Goal: Task Accomplishment & Management: Use online tool/utility

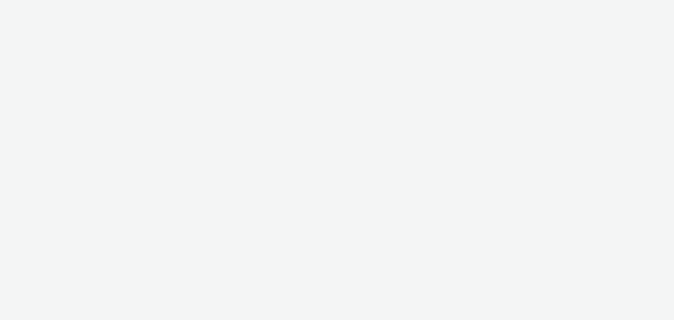
select select "56d0a833-3276-4dfd-90a4-247512fb7059"
select select "10bae079-8a11-4fca-8b47-9e5fc357b551"
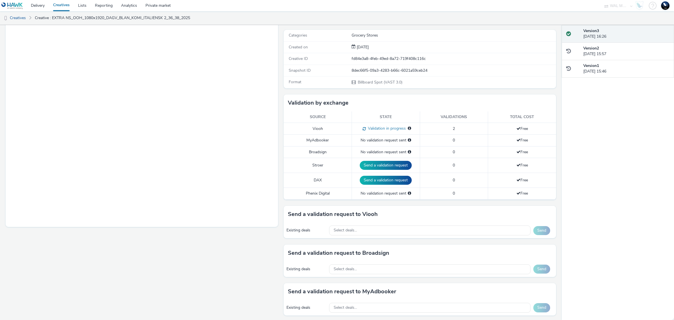
scroll to position [105, 0]
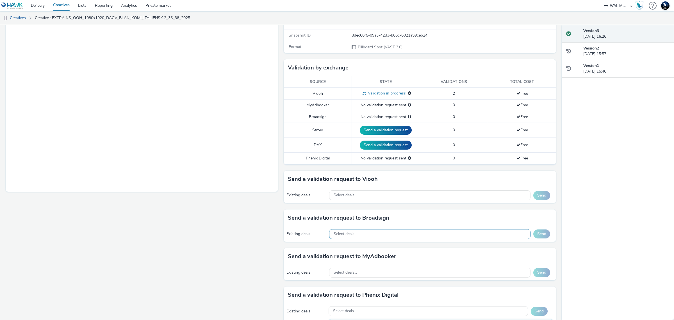
click at [357, 235] on div "Select deals..." at bounding box center [430, 234] width 202 height 10
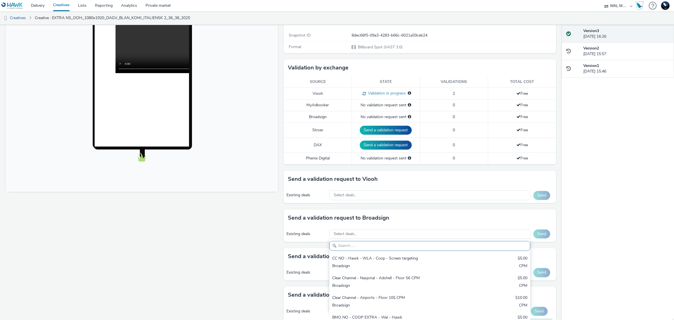
scroll to position [0, 0]
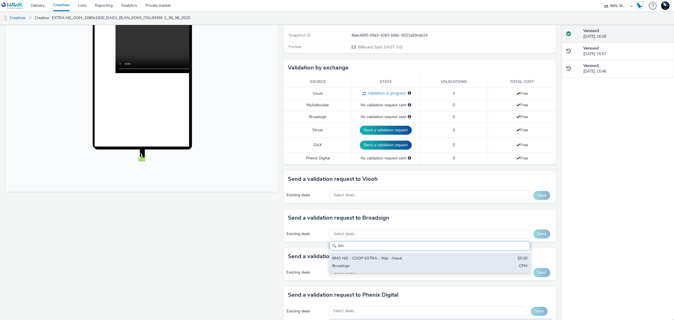
type input "bm"
click at [398, 257] on div "BMO NO - COOP EXTRA - Wal - Hawk" at bounding box center [396, 258] width 129 height 6
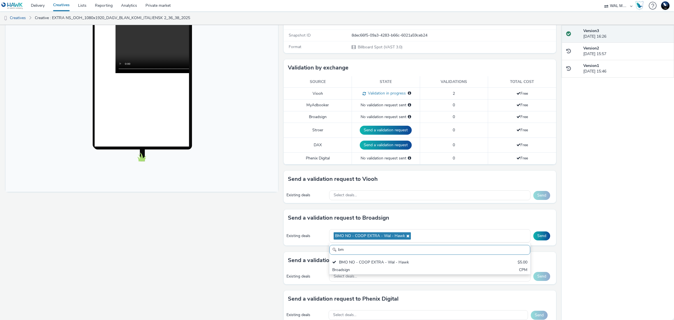
click at [584, 236] on div "Version 3 27 August 2025, 16:26 Version 2 26 August 2025, 15:57 Version 1 26 Au…" at bounding box center [618, 172] width 112 height 295
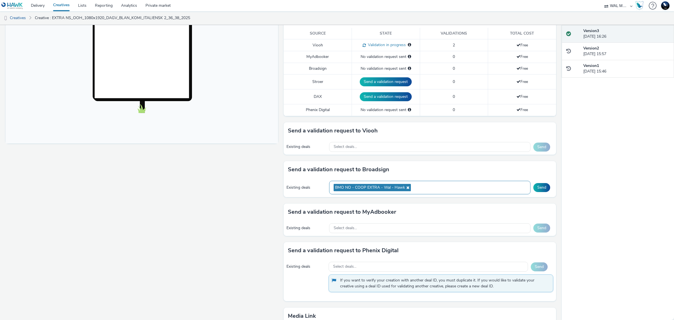
scroll to position [156, 0]
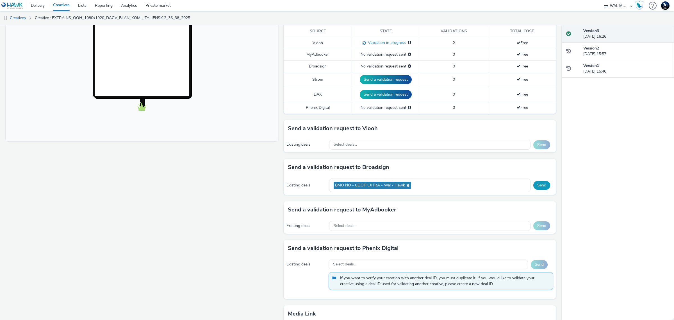
click at [540, 186] on button "Send" at bounding box center [542, 185] width 17 height 9
